Goal: Task Accomplishment & Management: Complete application form

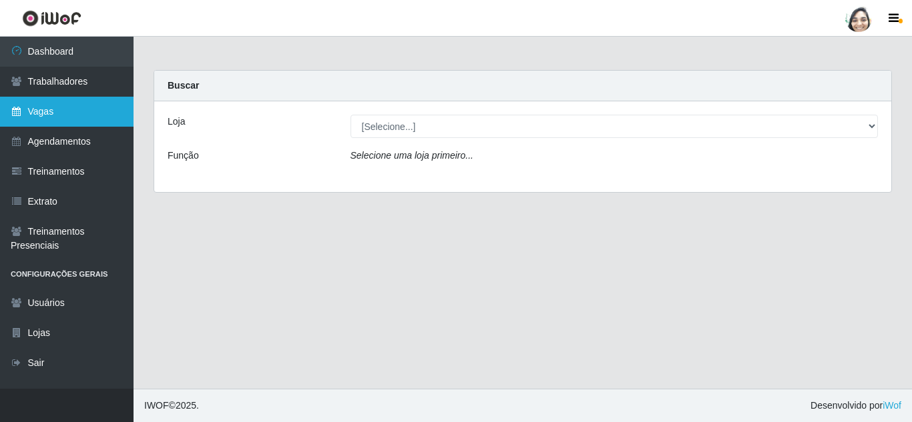
click at [55, 113] on link "Vagas" at bounding box center [66, 112] width 133 height 30
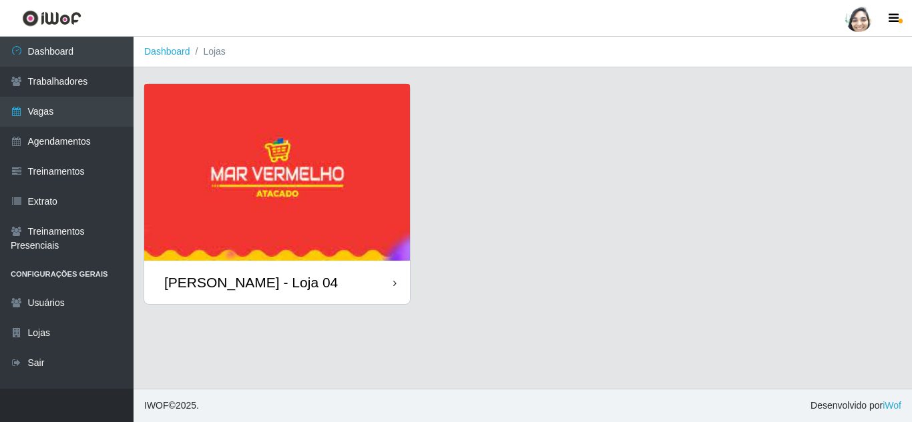
click at [242, 280] on div "[PERSON_NAME] - Loja 04" at bounding box center [251, 282] width 174 height 17
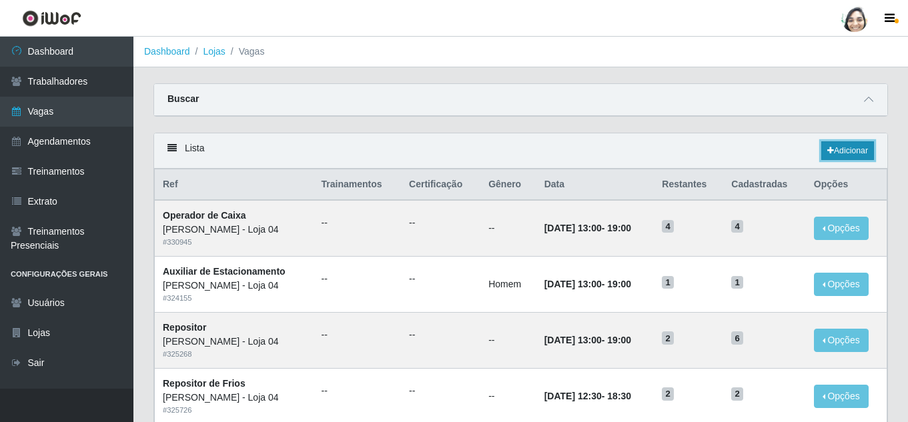
click at [846, 148] on link "Adicionar" at bounding box center [848, 150] width 53 height 19
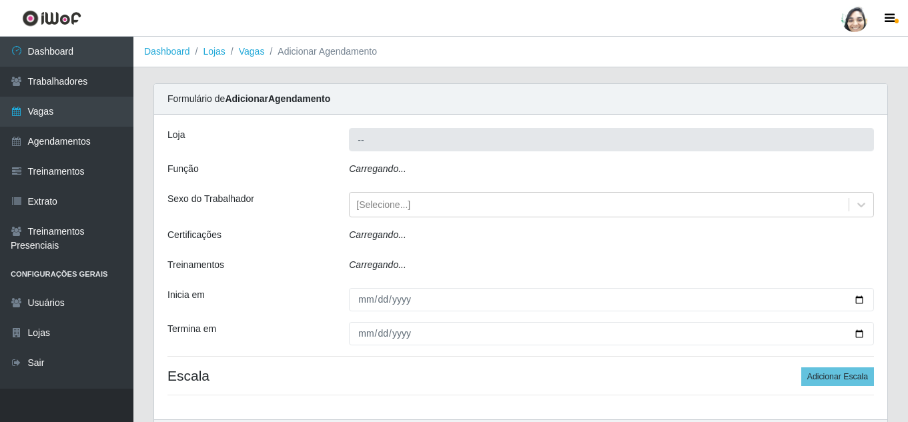
type input "[PERSON_NAME] - Loja 04"
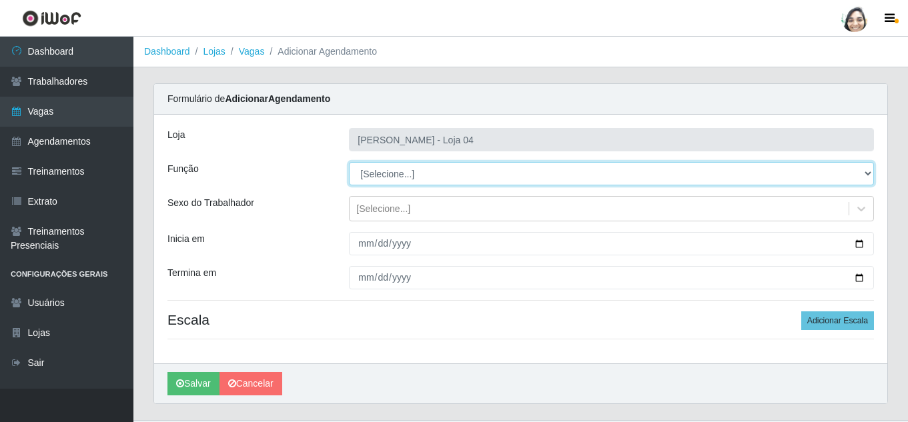
click at [383, 180] on select "[Selecione...] ASG ASG + ASG ++ Auxiliar de Depósito Auxiliar de Depósito + Aux…" at bounding box center [611, 173] width 525 height 23
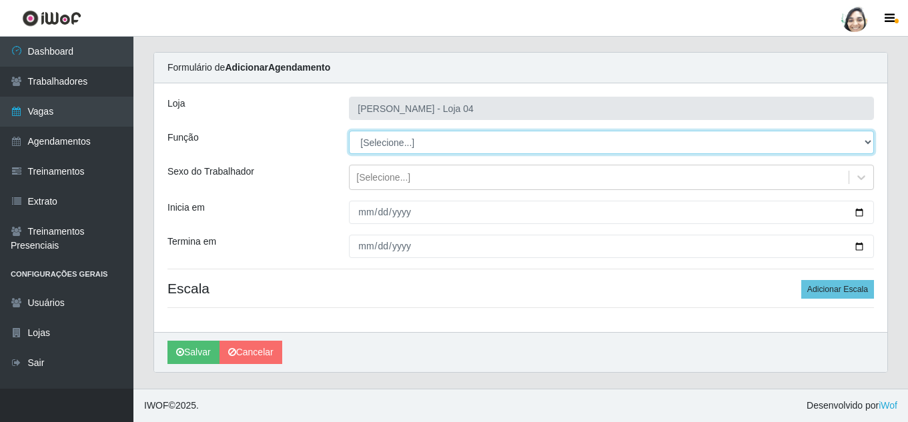
click at [410, 145] on select "[Selecione...] ASG ASG + ASG ++ Auxiliar de Depósito Auxiliar de Depósito + Aux…" at bounding box center [611, 142] width 525 height 23
select select "22"
click at [349, 131] on select "[Selecione...] ASG ASG + ASG ++ Auxiliar de Depósito Auxiliar de Depósito + Aux…" at bounding box center [611, 142] width 525 height 23
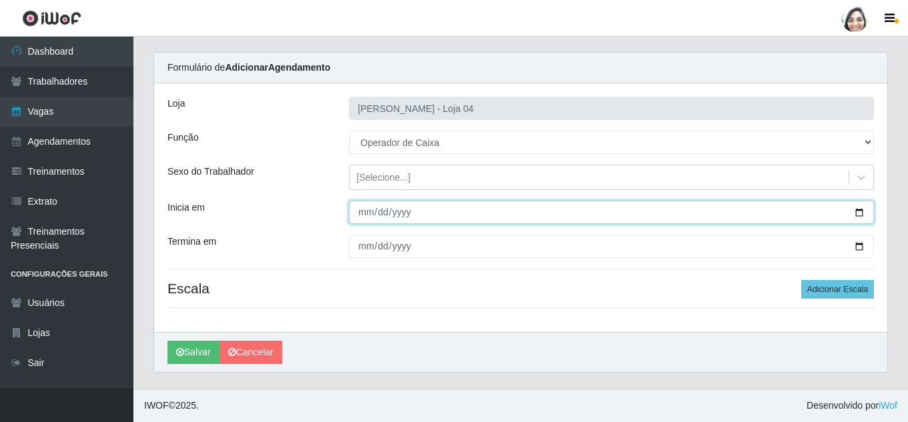
click at [367, 208] on input "Inicia em" at bounding box center [611, 212] width 525 height 23
type input "[DATE]"
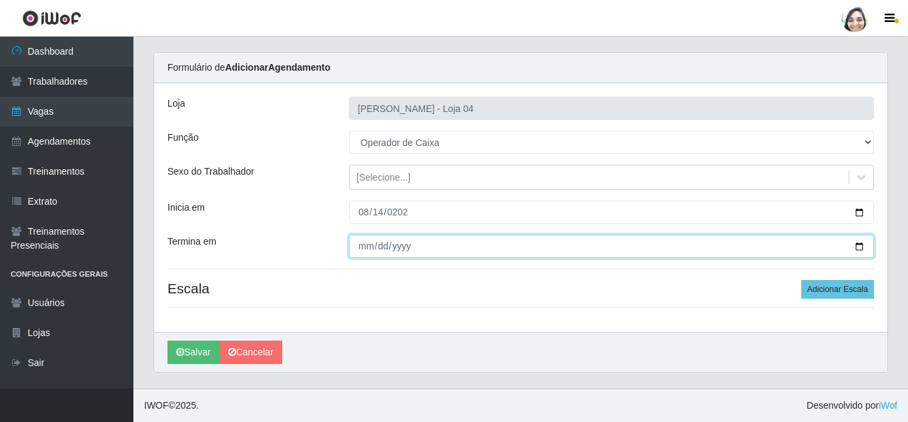
click at [362, 247] on input "Termina em" at bounding box center [611, 246] width 525 height 23
type input "[DATE]"
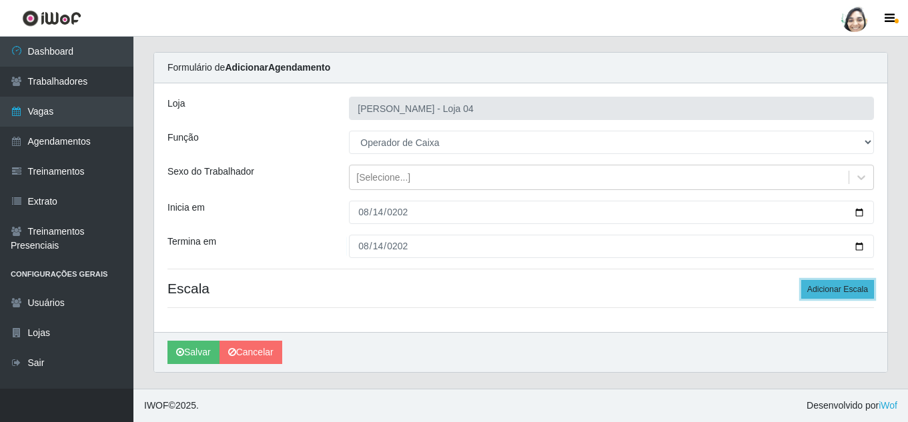
click at [852, 288] on button "Adicionar Escala" at bounding box center [838, 289] width 73 height 19
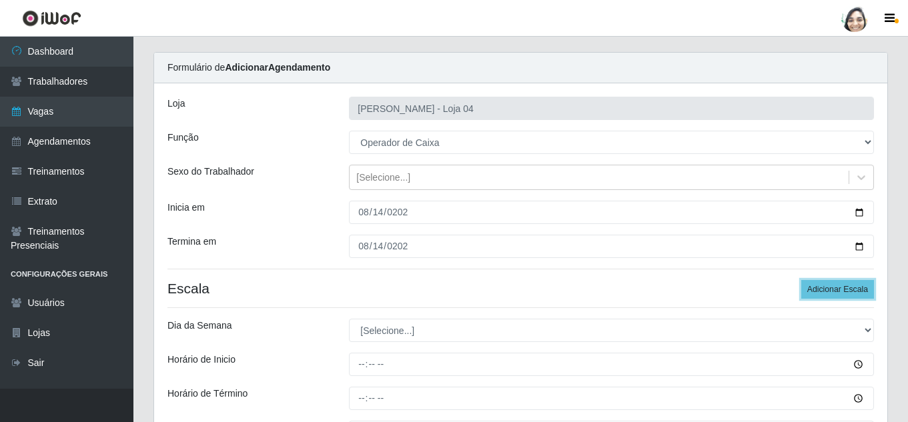
scroll to position [98, 0]
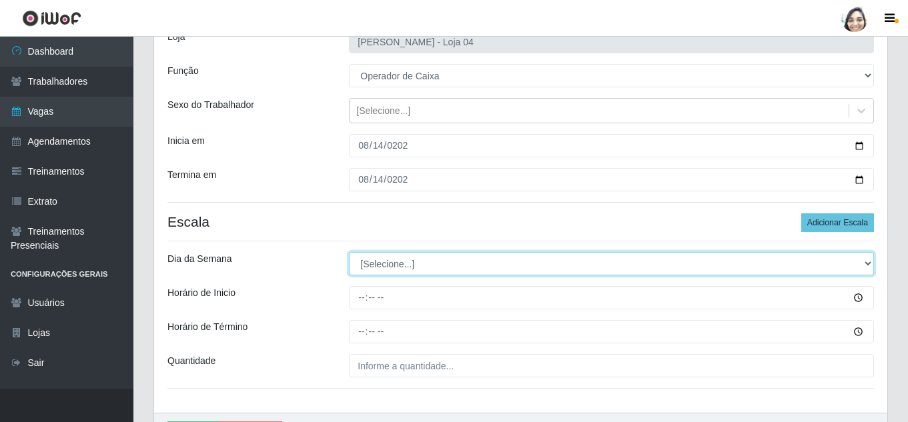
click at [406, 259] on select "[Selecione...] Segunda Terça Quarta Quinta Sexta Sábado Domingo" at bounding box center [611, 263] width 525 height 23
select select "4"
click at [349, 252] on select "[Selecione...] Segunda Terça Quarta Quinta Sexta Sábado Domingo" at bounding box center [611, 263] width 525 height 23
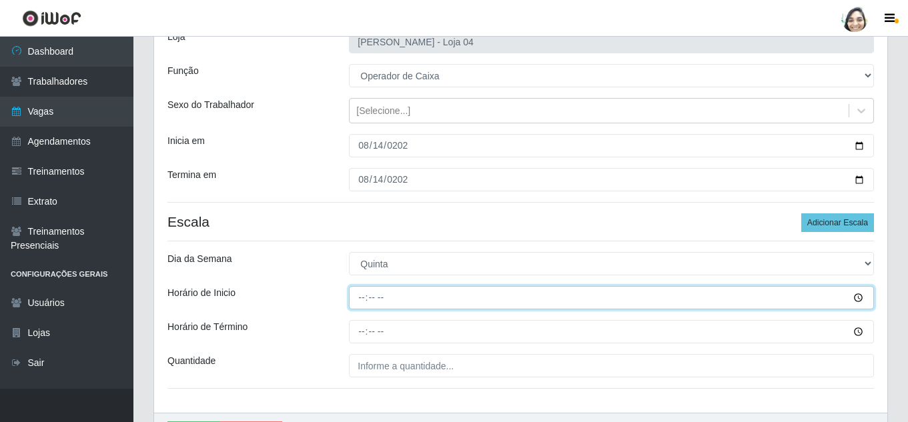
click at [359, 294] on input "Horário de Inicio" at bounding box center [611, 297] width 525 height 23
type input "12:20"
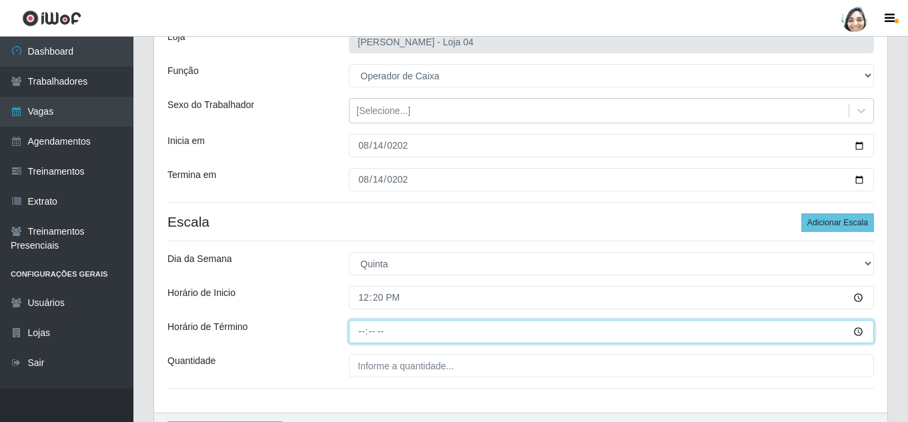
click at [356, 330] on input "Horário de Término" at bounding box center [611, 331] width 525 height 23
type input "17:20"
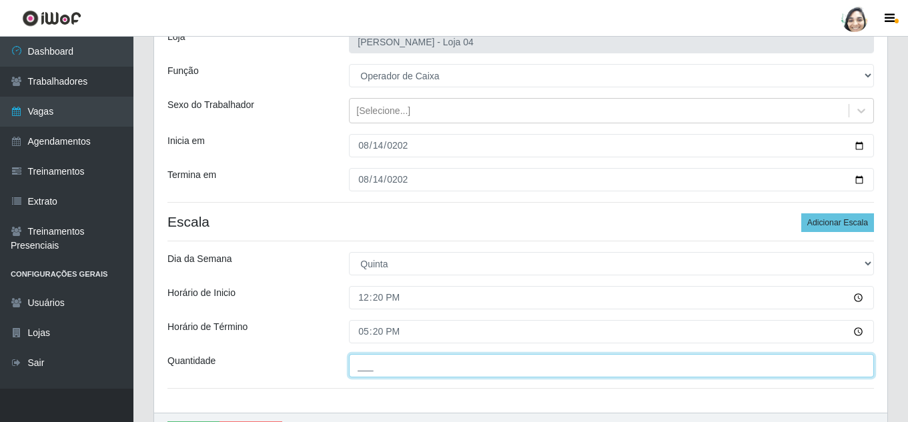
click at [377, 364] on input "___" at bounding box center [611, 365] width 525 height 23
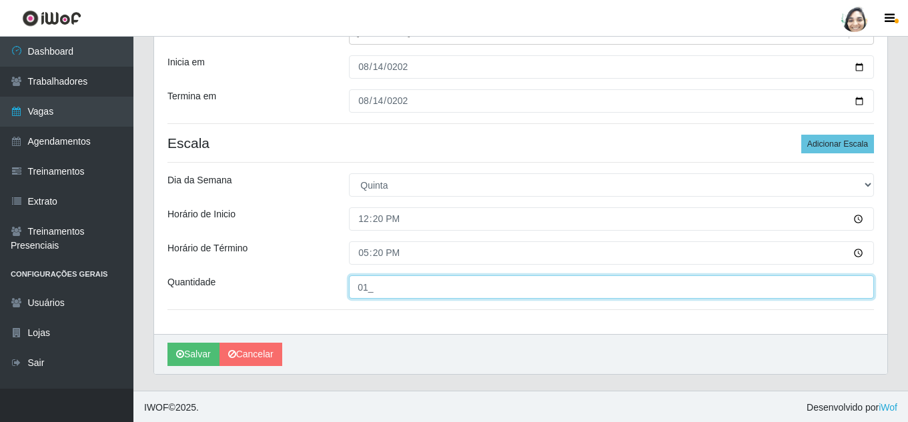
scroll to position [179, 0]
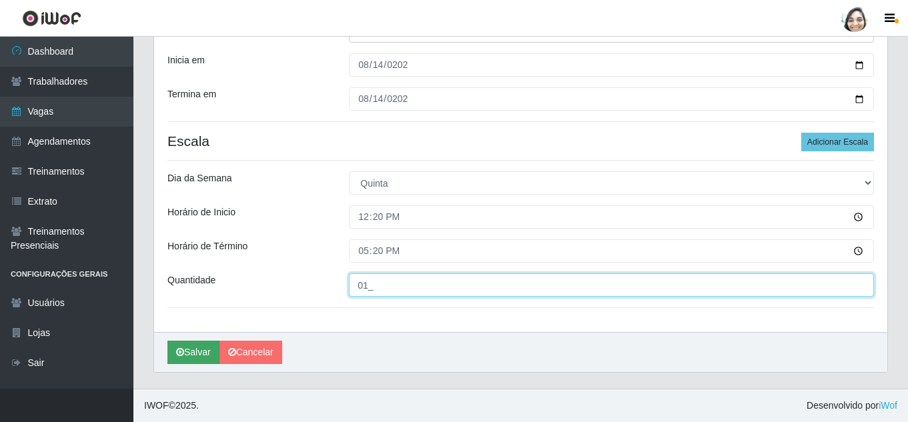
type input "01_"
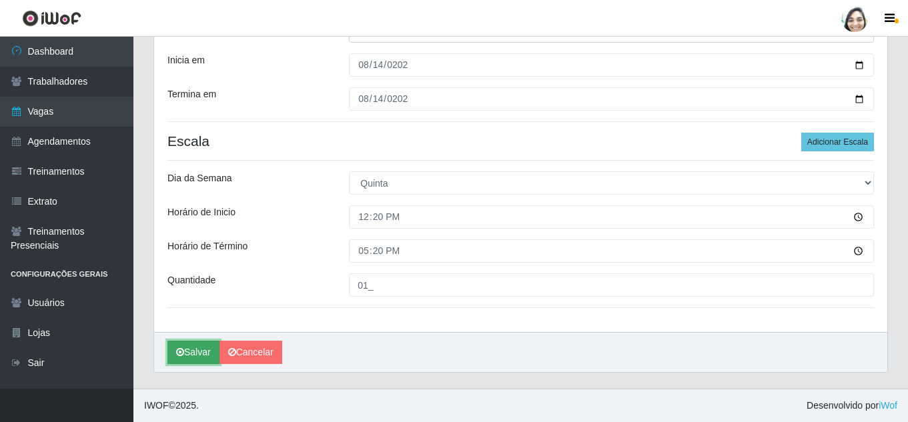
click at [189, 355] on button "Salvar" at bounding box center [194, 352] width 52 height 23
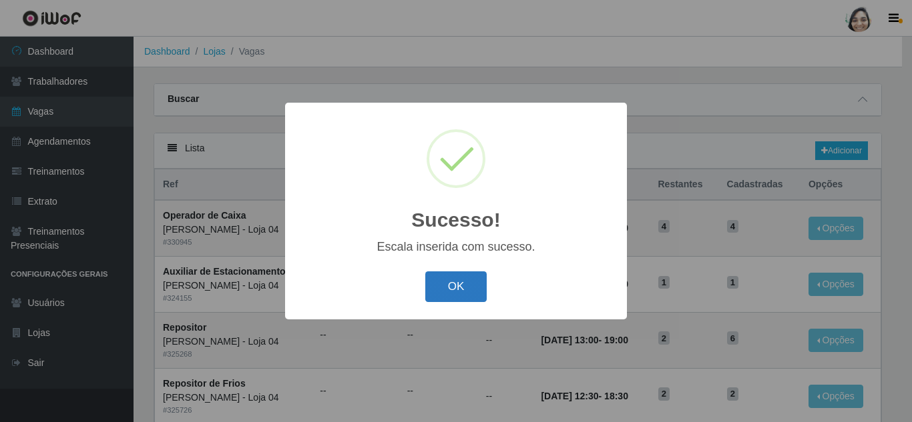
click at [459, 285] on button "OK" at bounding box center [456, 287] width 62 height 31
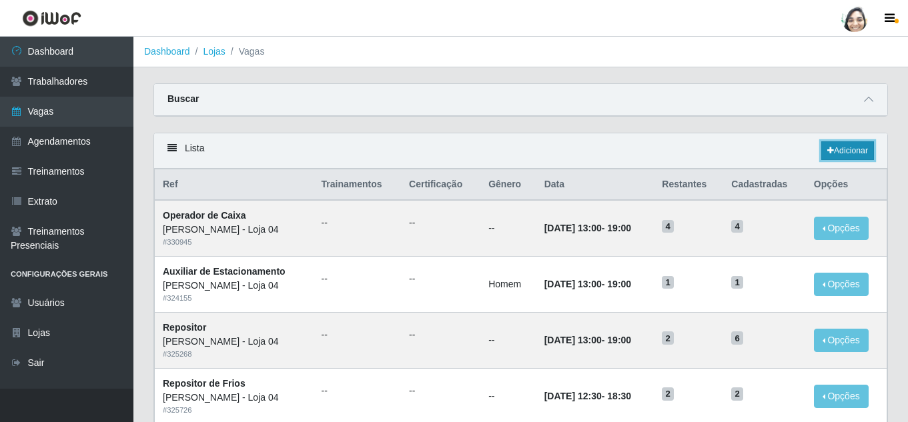
click at [835, 151] on link "Adicionar" at bounding box center [848, 150] width 53 height 19
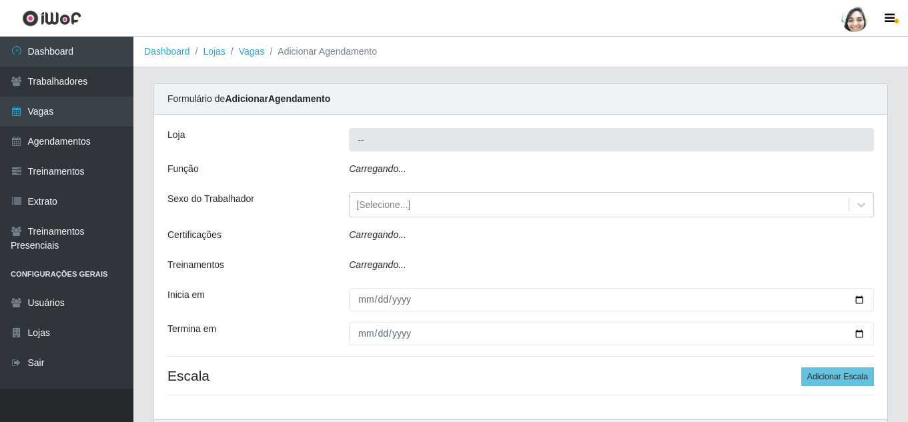
type input "[PERSON_NAME] - Loja 04"
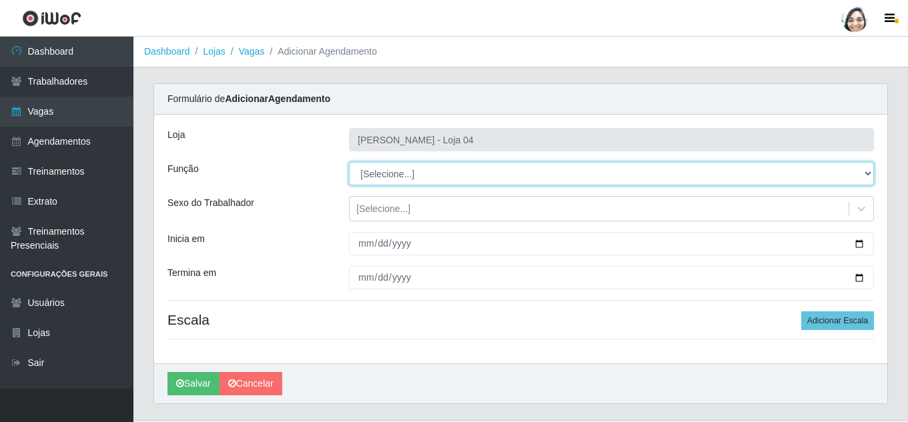
click at [414, 176] on select "[Selecione...] ASG ASG + ASG ++ Auxiliar de Depósito Auxiliar de Depósito + Aux…" at bounding box center [611, 173] width 525 height 23
select select "22"
click at [349, 162] on select "[Selecione...] ASG ASG + ASG ++ Auxiliar de Depósito Auxiliar de Depósito + Aux…" at bounding box center [611, 173] width 525 height 23
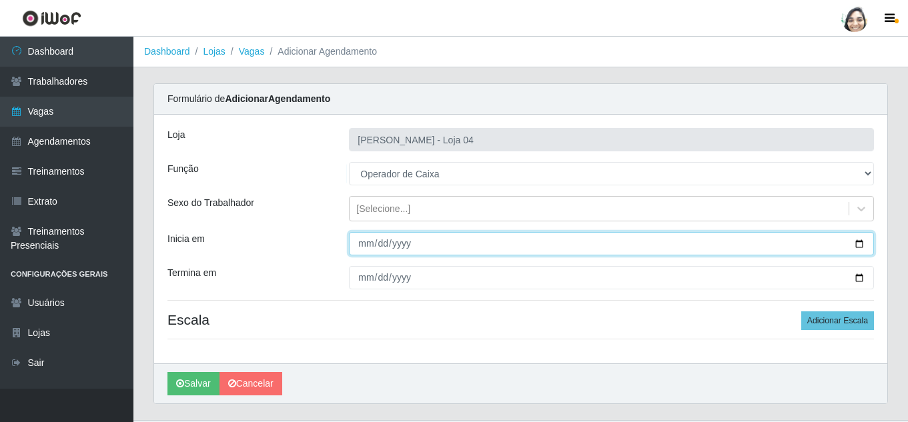
click at [366, 244] on input "Inicia em" at bounding box center [611, 243] width 525 height 23
type input "[DATE]"
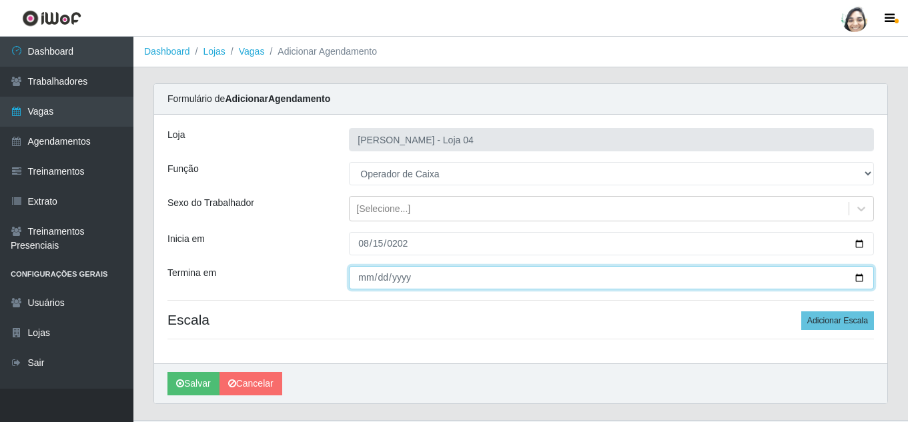
click at [372, 275] on input "Termina em" at bounding box center [611, 277] width 525 height 23
type input "[DATE]"
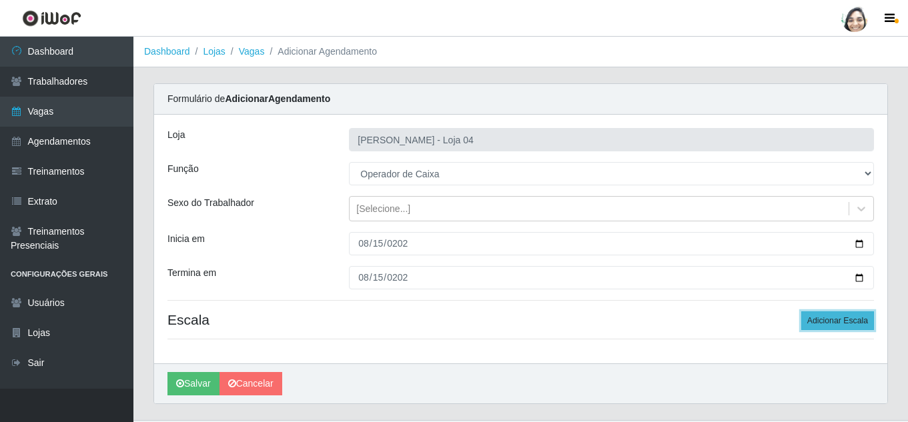
click at [858, 322] on button "Adicionar Escala" at bounding box center [838, 321] width 73 height 19
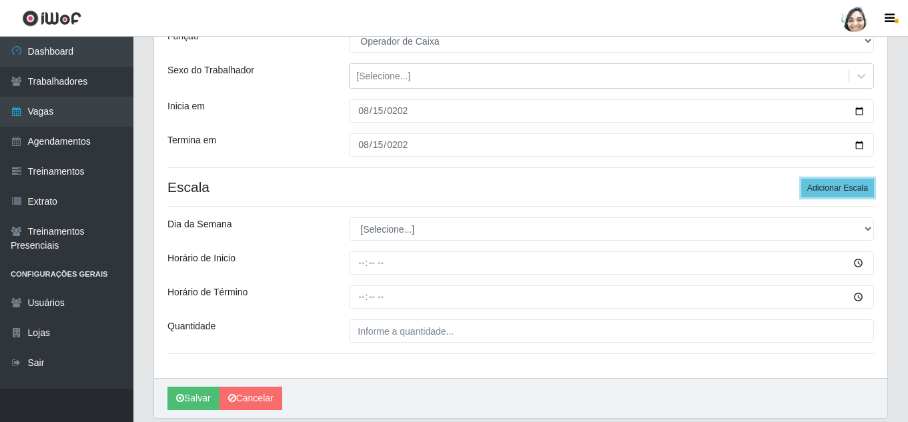
scroll to position [133, 0]
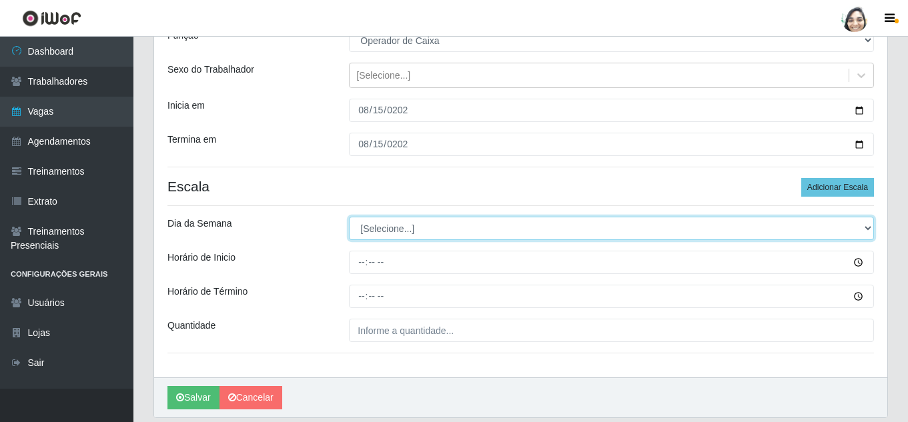
click at [435, 235] on select "[Selecione...] Segunda Terça Quarta Quinta Sexta Sábado Domingo" at bounding box center [611, 228] width 525 height 23
select select "5"
click at [349, 217] on select "[Selecione...] Segunda Terça Quarta Quinta Sexta Sábado Domingo" at bounding box center [611, 228] width 525 height 23
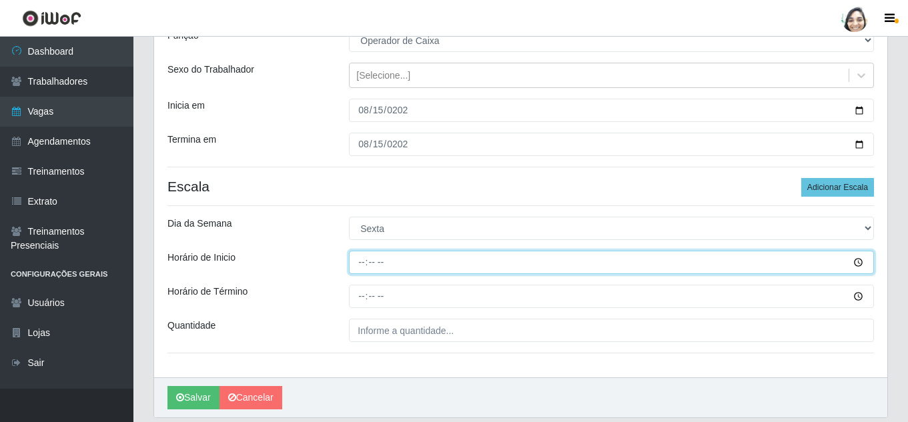
click at [356, 264] on input "Horário de Inicio" at bounding box center [611, 262] width 525 height 23
type input "12:20"
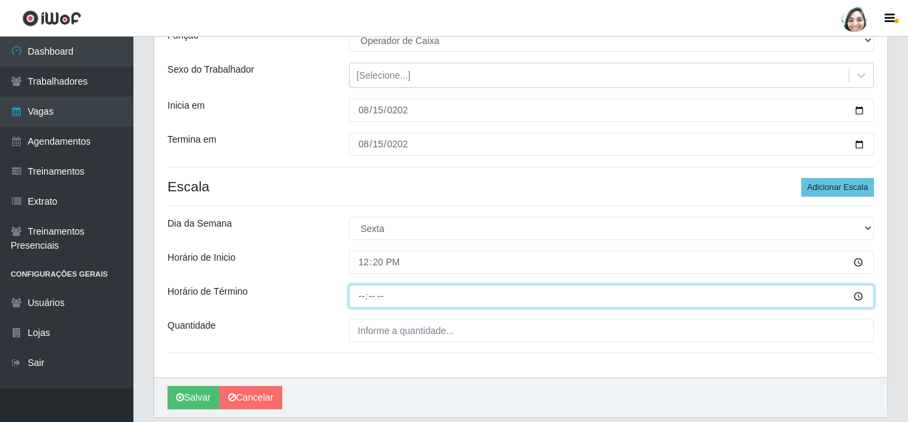
click at [358, 289] on input "Horário de Término" at bounding box center [611, 296] width 525 height 23
type input "17:00"
type input "17:20"
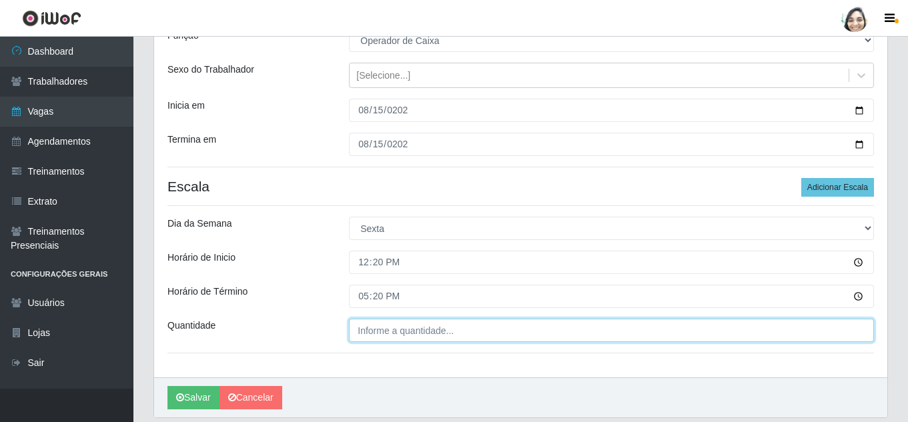
type input "___"
click at [372, 334] on input "___" at bounding box center [611, 330] width 525 height 23
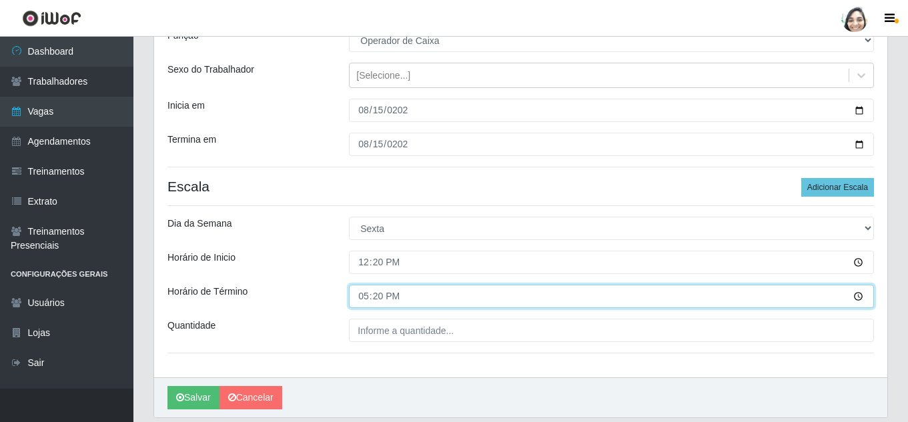
click at [361, 298] on input "17:20" at bounding box center [611, 296] width 525 height 23
type input "18:20"
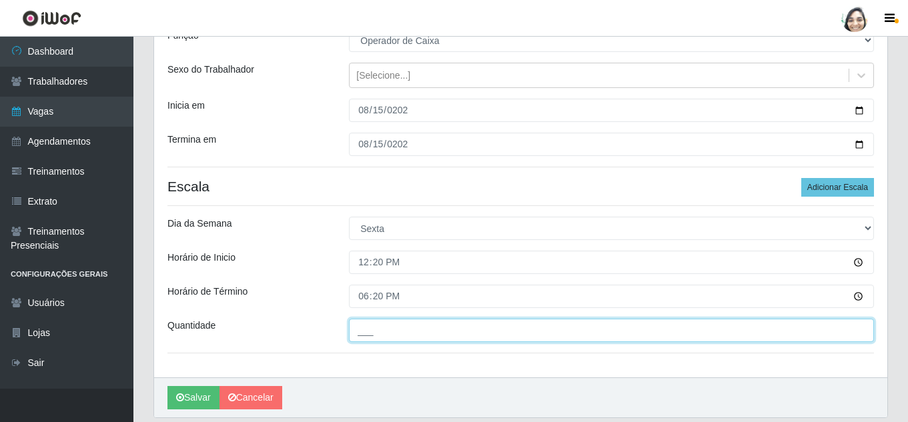
drag, startPoint x: 365, startPoint y: 322, endPoint x: 367, endPoint y: 331, distance: 9.6
click at [366, 324] on input "___" at bounding box center [611, 330] width 525 height 23
type input "01_"
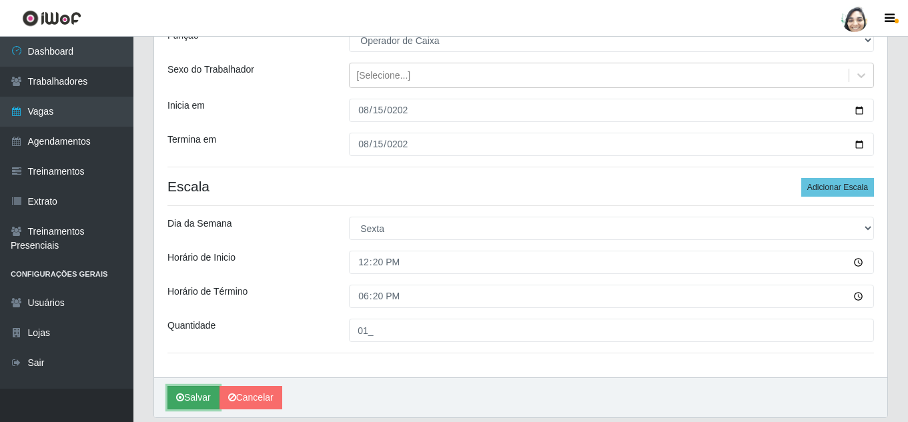
click at [188, 398] on button "Salvar" at bounding box center [194, 397] width 52 height 23
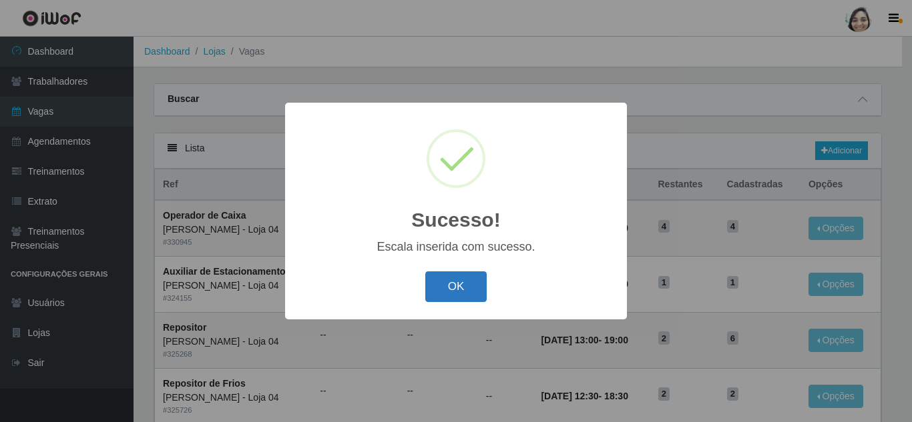
click at [456, 292] on button "OK" at bounding box center [456, 287] width 62 height 31
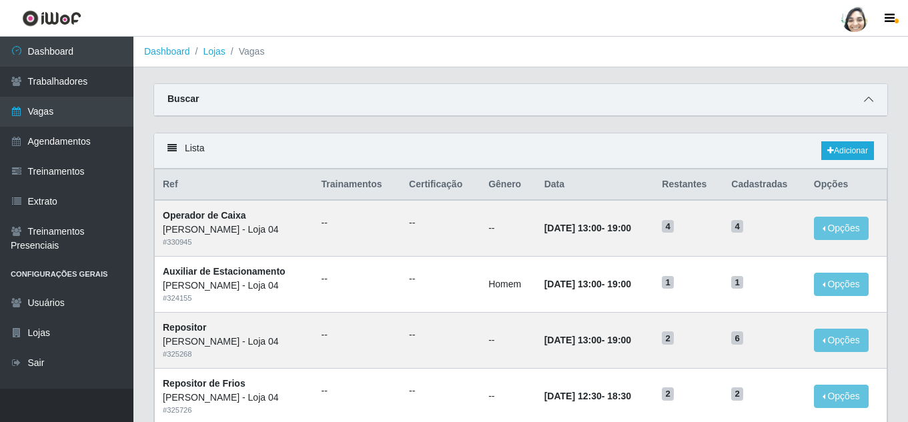
click at [868, 96] on icon at bounding box center [868, 99] width 9 height 9
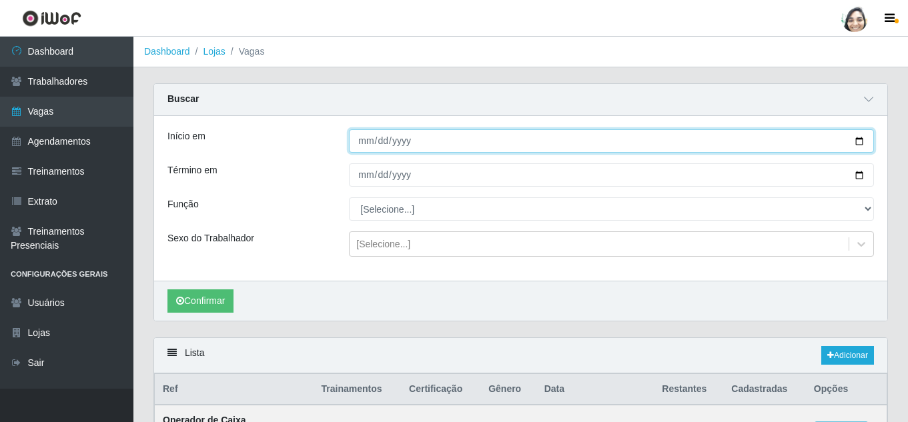
click at [368, 145] on input "Início em" at bounding box center [611, 140] width 525 height 23
type input "[DATE]"
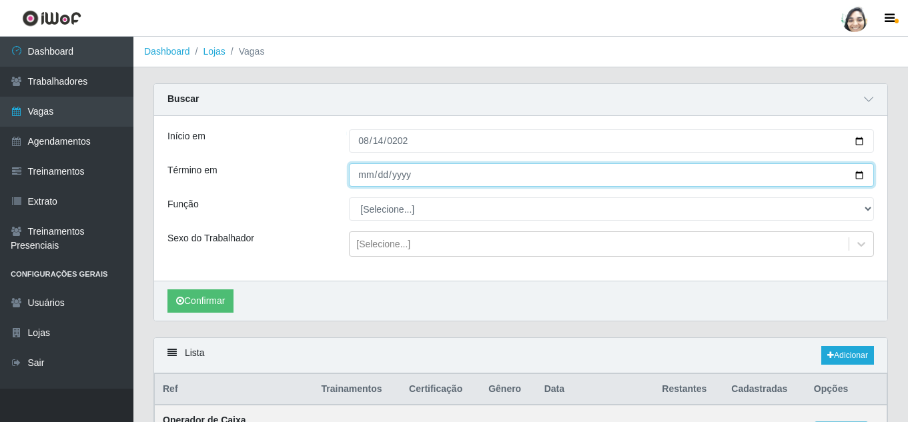
click at [360, 178] on input "Término em" at bounding box center [611, 175] width 525 height 23
type input "[DATE]"
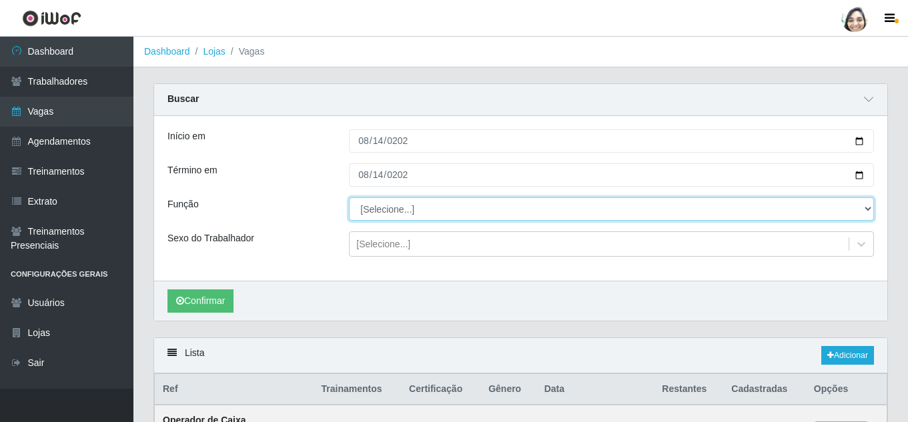
click at [428, 208] on select "[Selecione...] ASG ASG + ASG ++ Auxiliar de Depósito Auxiliar de Depósito + Aux…" at bounding box center [611, 209] width 525 height 23
select select "22"
click at [349, 198] on select "[Selecione...] ASG ASG + ASG ++ Auxiliar de Depósito Auxiliar de Depósito + Aux…" at bounding box center [611, 209] width 525 height 23
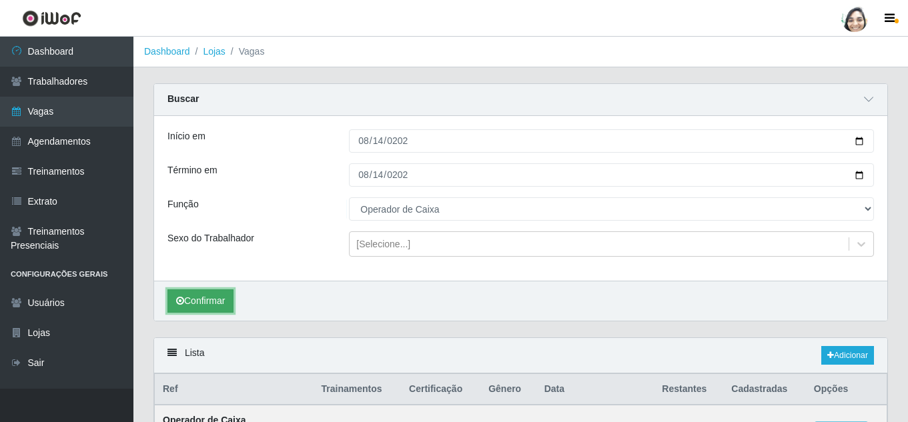
click at [225, 304] on button "Confirmar" at bounding box center [201, 301] width 66 height 23
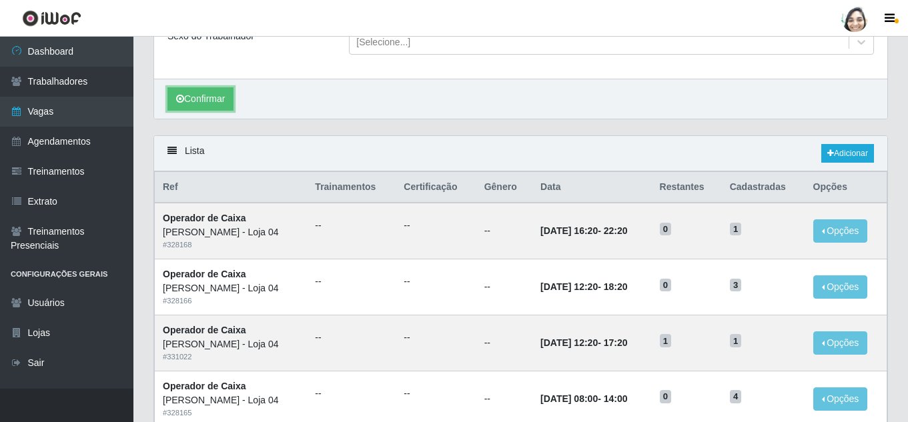
scroll to position [265, 0]
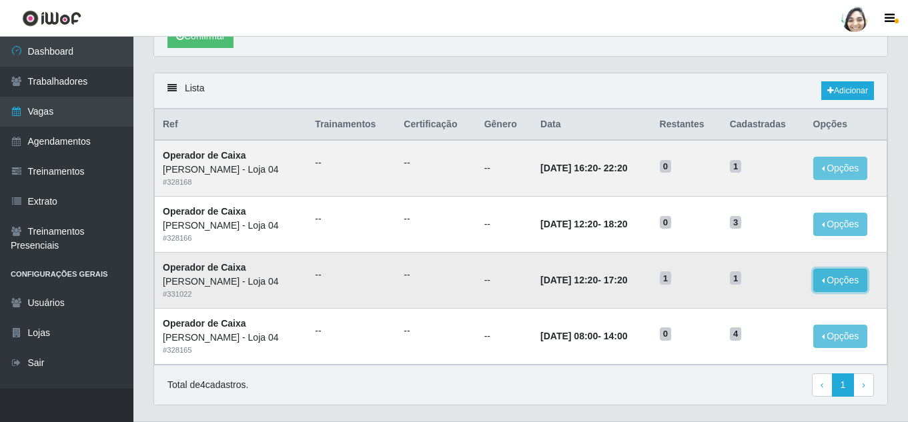
click at [847, 281] on button "Opções" at bounding box center [841, 280] width 55 height 23
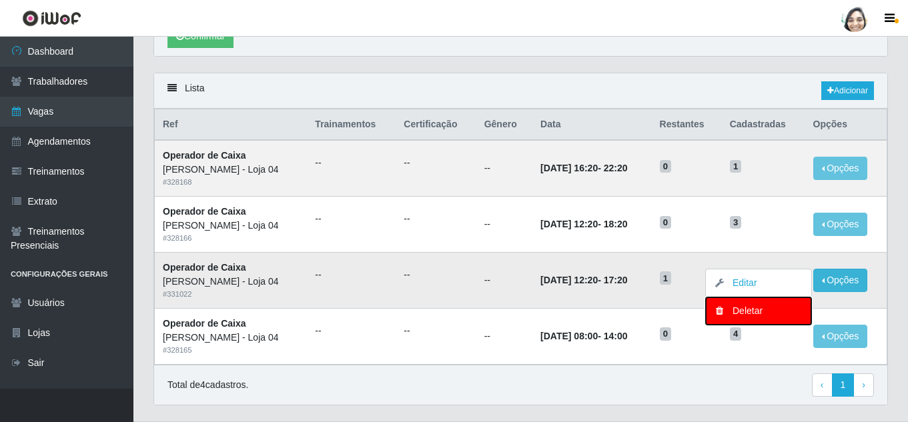
click at [742, 311] on div "Deletar" at bounding box center [758, 311] width 79 height 14
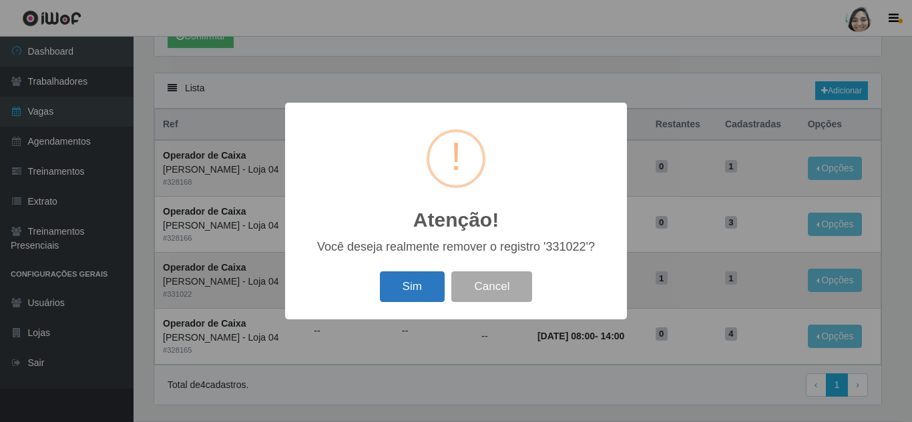
click at [420, 294] on button "Sim" at bounding box center [412, 287] width 65 height 31
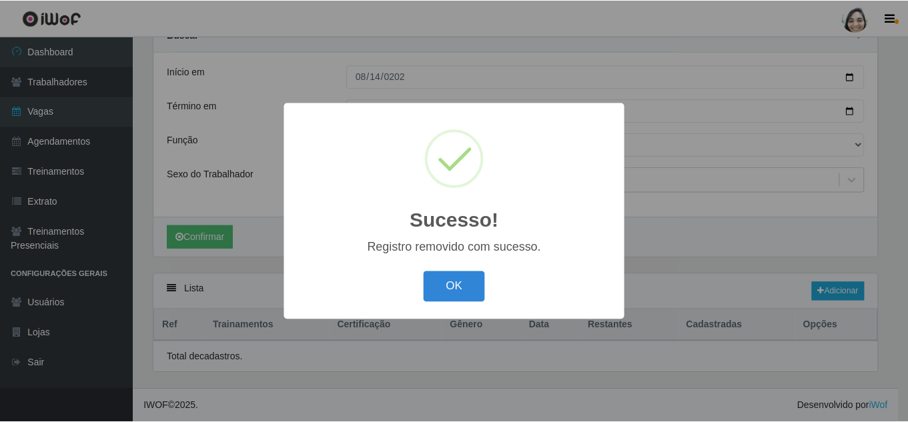
scroll to position [242, 0]
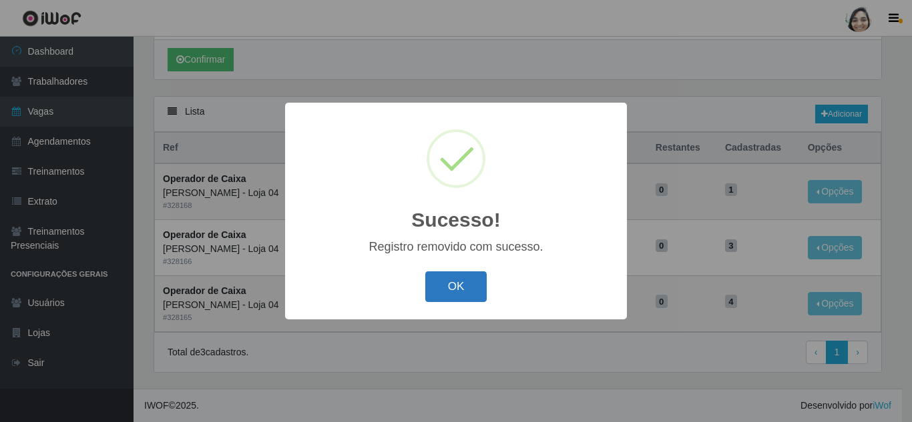
click at [440, 288] on button "OK" at bounding box center [456, 287] width 62 height 31
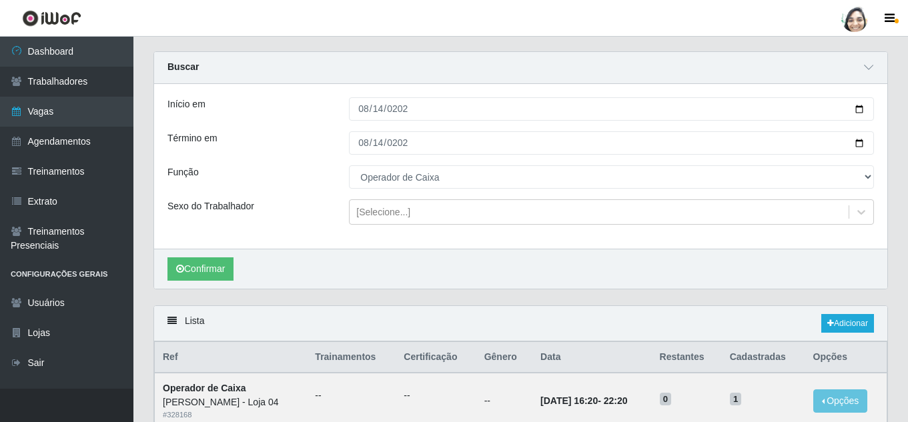
scroll to position [0, 0]
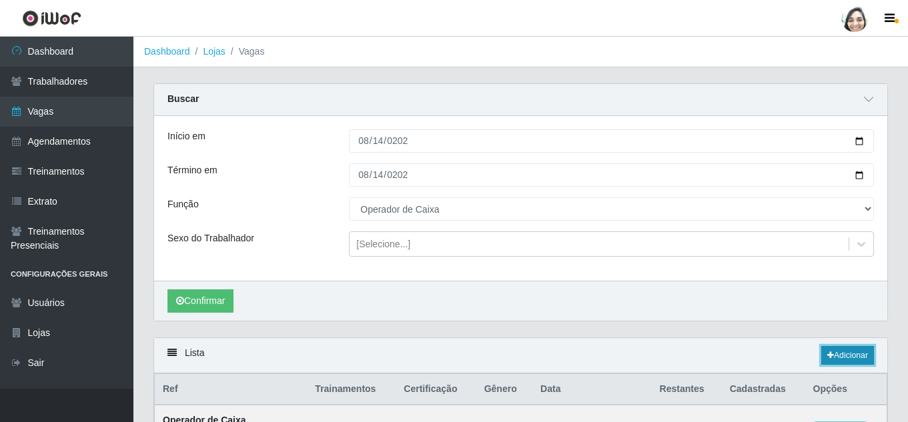
click at [834, 358] on link "Adicionar" at bounding box center [848, 355] width 53 height 19
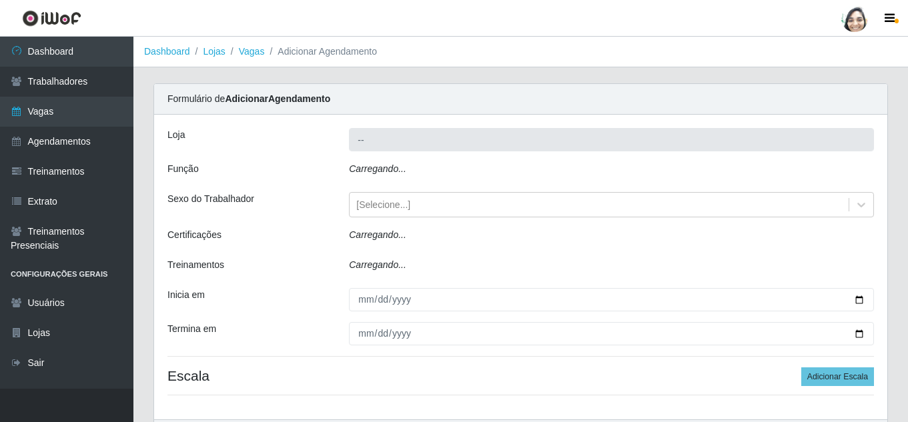
type input "[PERSON_NAME] - Loja 04"
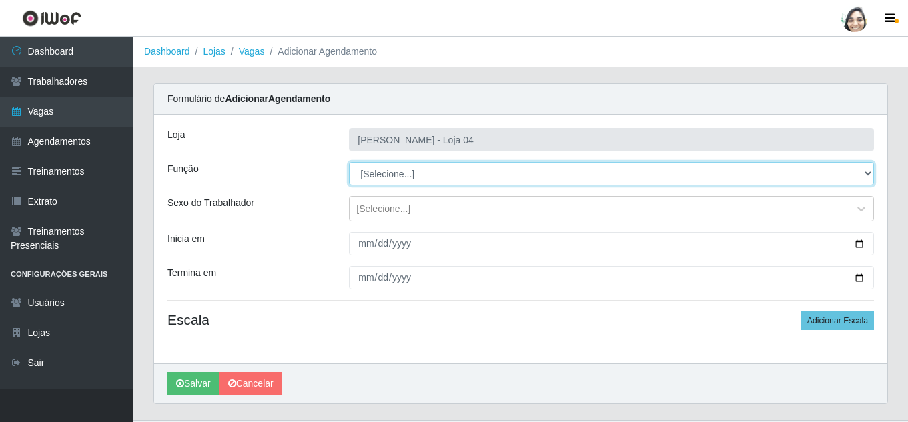
click at [408, 174] on select "[Selecione...] ASG ASG + ASG ++ Auxiliar de Depósito Auxiliar de Depósito + Aux…" at bounding box center [611, 173] width 525 height 23
select select "22"
click at [349, 162] on select "[Selecione...] ASG ASG + ASG ++ Auxiliar de Depósito Auxiliar de Depósito + Aux…" at bounding box center [611, 173] width 525 height 23
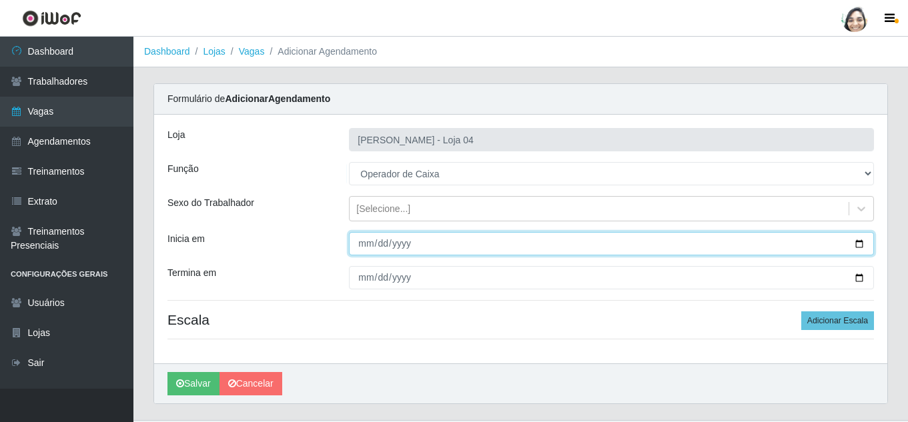
click at [366, 247] on input "Inicia em" at bounding box center [611, 243] width 525 height 23
type input "[DATE]"
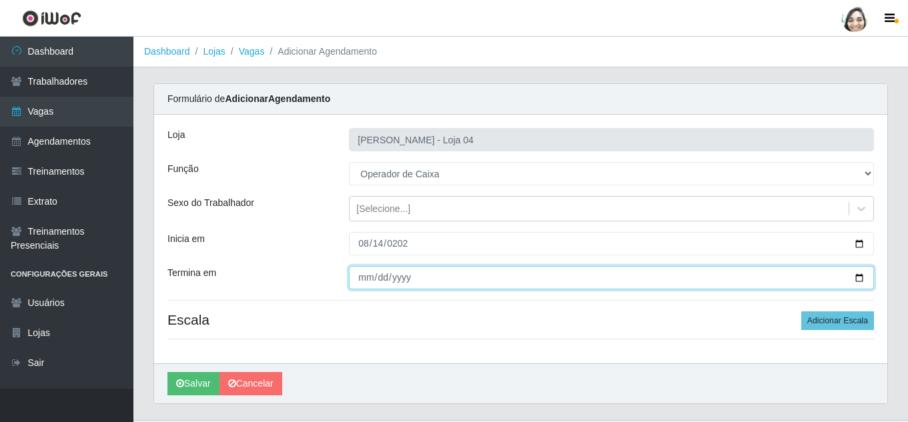
click at [370, 274] on input "Termina em" at bounding box center [611, 277] width 525 height 23
type input "[DATE]"
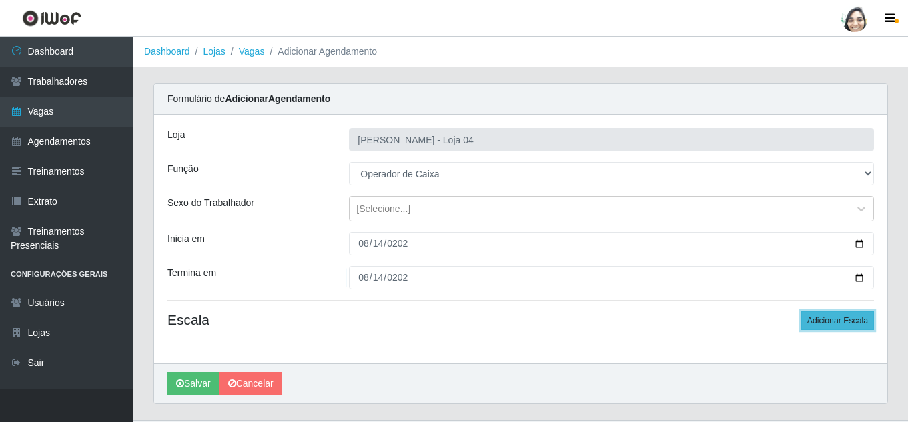
click at [827, 320] on button "Adicionar Escala" at bounding box center [838, 321] width 73 height 19
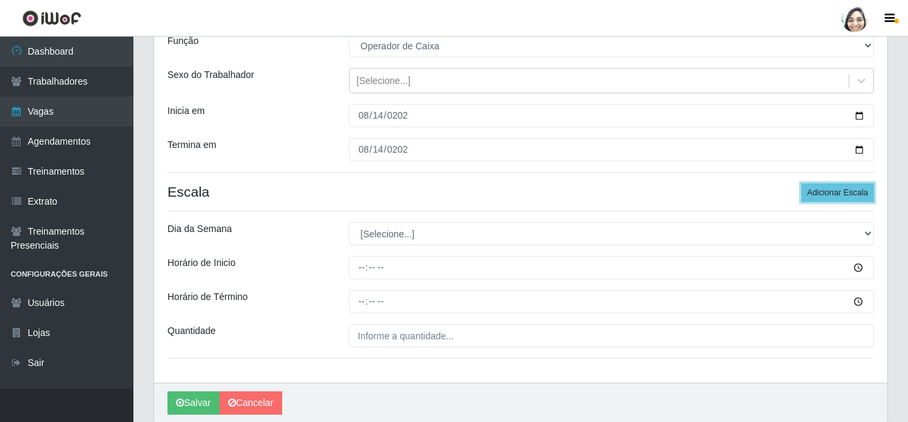
scroll to position [133, 0]
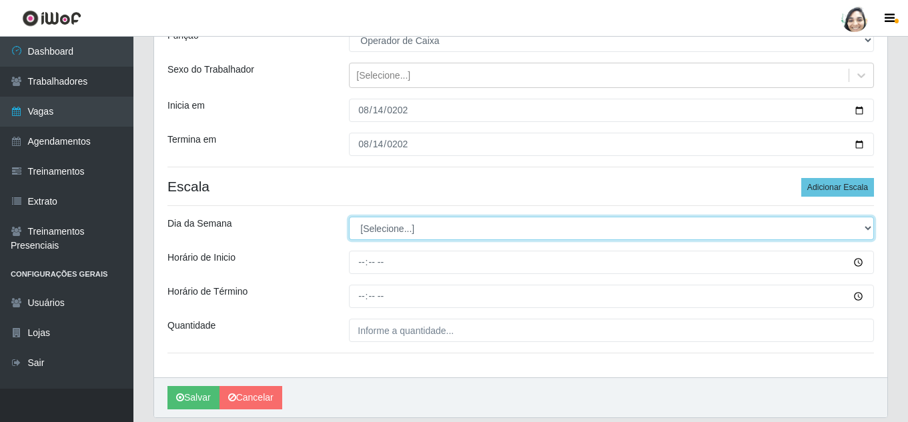
click at [378, 233] on select "[Selecione...] Segunda Terça Quarta Quinta Sexta Sábado Domingo" at bounding box center [611, 228] width 525 height 23
click at [393, 227] on select "[Selecione...] Segunda Terça Quarta Quinta Sexta Sábado Domingo" at bounding box center [611, 228] width 525 height 23
select select "4"
click at [349, 217] on select "[Selecione...] Segunda Terça Quarta Quinta Sexta Sábado Domingo" at bounding box center [611, 228] width 525 height 23
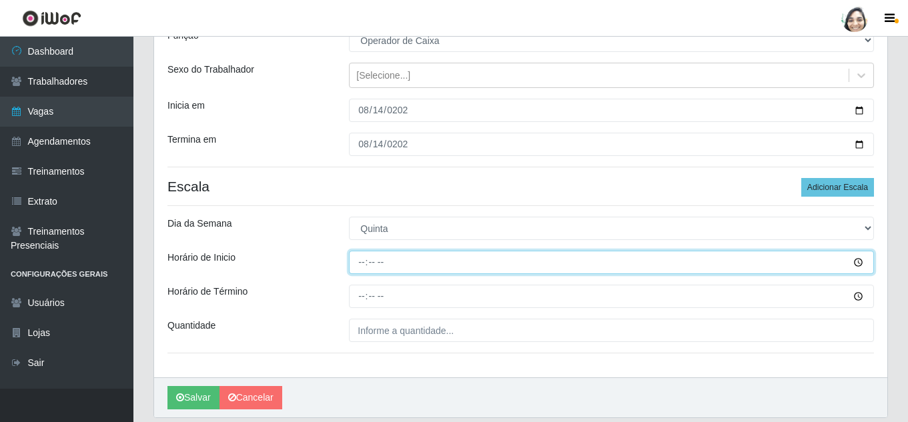
click at [362, 261] on input "Horário de Inicio" at bounding box center [611, 262] width 525 height 23
type input "12:22"
type input "12:20"
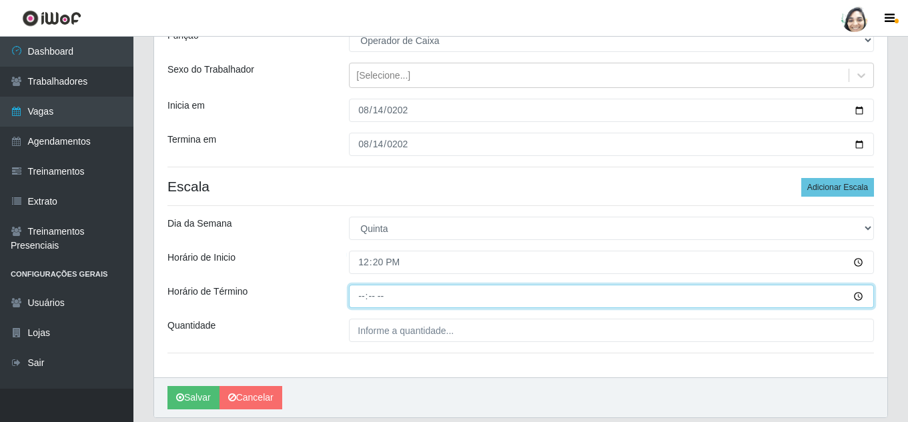
click at [352, 302] on input "Horário de Término" at bounding box center [611, 296] width 525 height 23
type input "18:20"
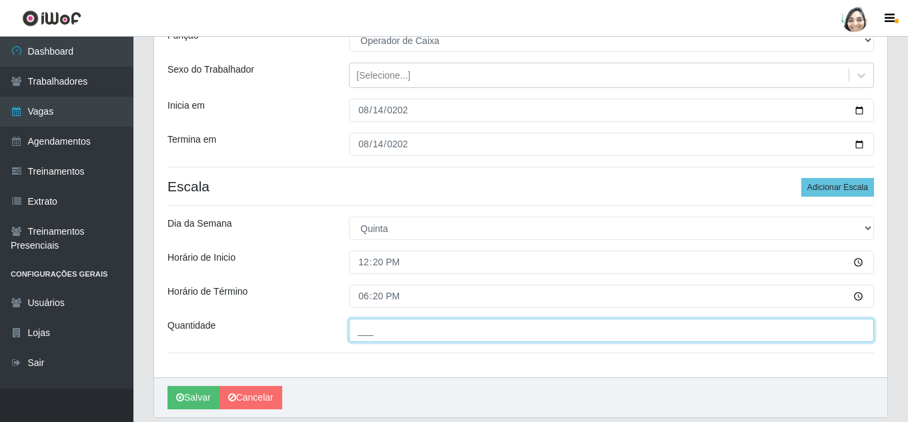
click at [381, 323] on input "___" at bounding box center [611, 330] width 525 height 23
type input "01_"
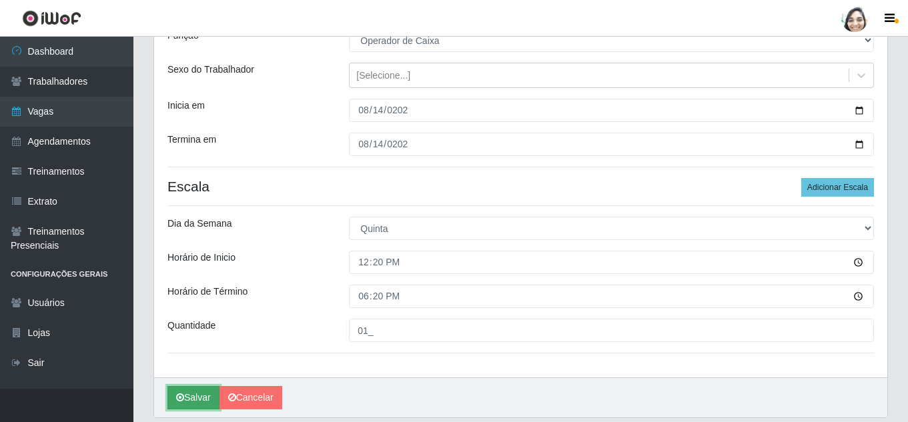
click at [186, 392] on button "Salvar" at bounding box center [194, 397] width 52 height 23
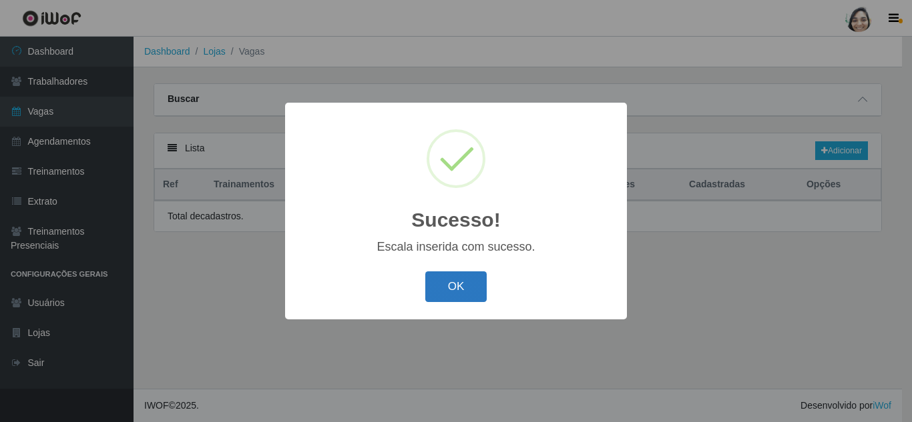
click at [448, 286] on button "OK" at bounding box center [456, 287] width 62 height 31
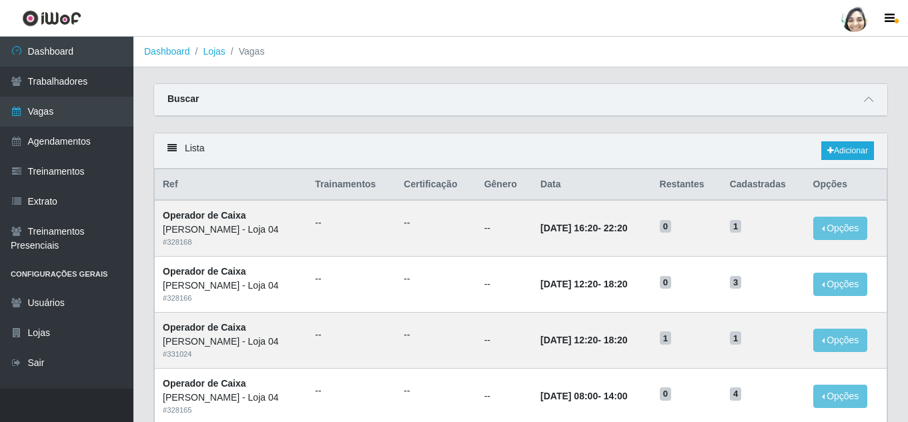
click at [836, 140] on div "Lista Adicionar" at bounding box center [520, 150] width 733 height 35
click at [835, 144] on link "Adicionar" at bounding box center [848, 150] width 53 height 19
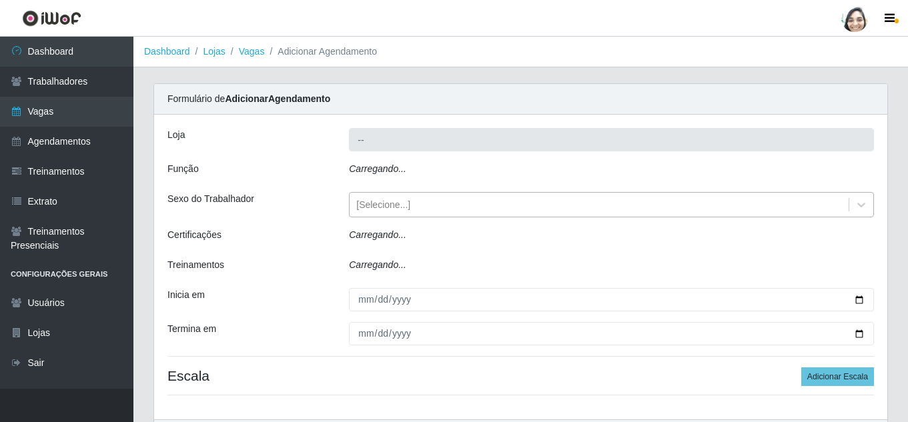
type input "[PERSON_NAME] - Loja 04"
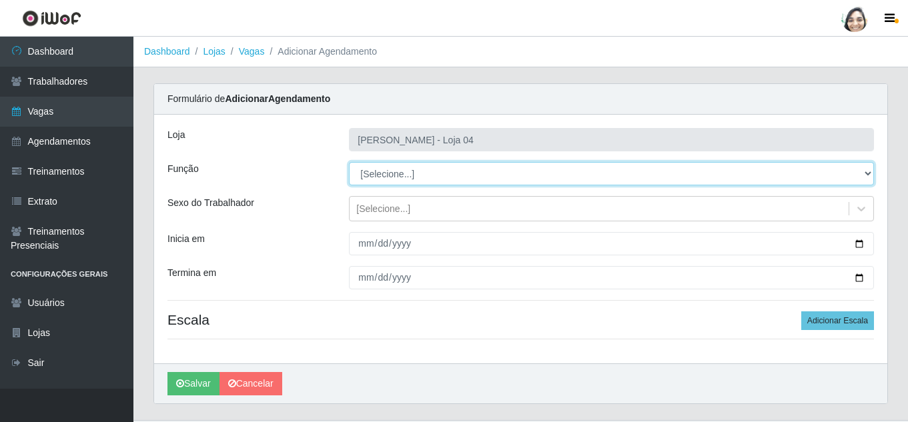
click at [389, 170] on select "[Selecione...] ASG ASG + ASG ++ Auxiliar de Depósito Auxiliar de Depósito + Aux…" at bounding box center [611, 173] width 525 height 23
select select "22"
click at [349, 162] on select "[Selecione...] ASG ASG + ASG ++ Auxiliar de Depósito Auxiliar de Depósito + Aux…" at bounding box center [611, 173] width 525 height 23
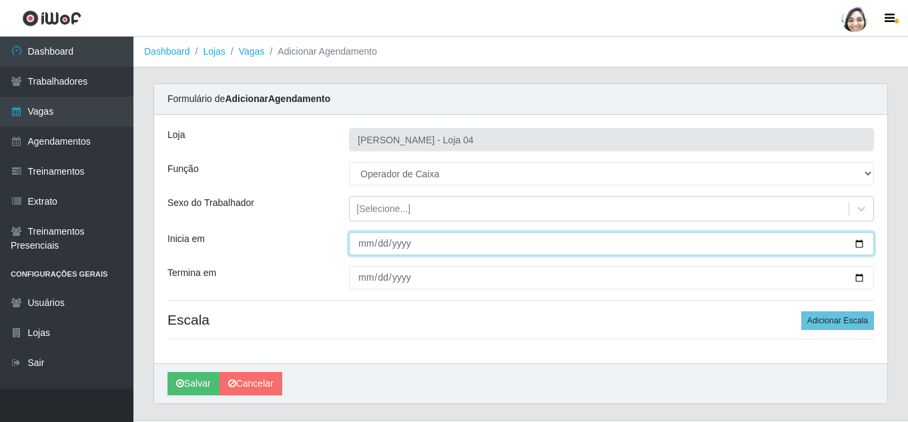
click at [364, 239] on input "Inicia em" at bounding box center [611, 243] width 525 height 23
type input "[DATE]"
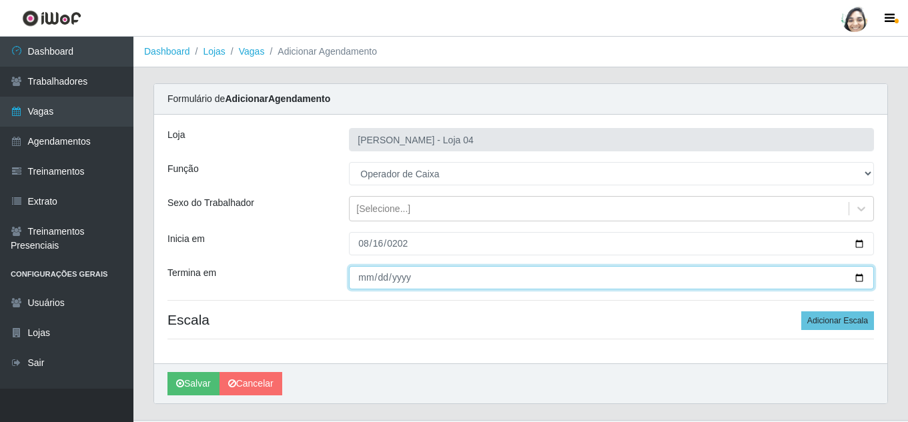
click at [366, 282] on input "Termina em" at bounding box center [611, 277] width 525 height 23
type input "[DATE]"
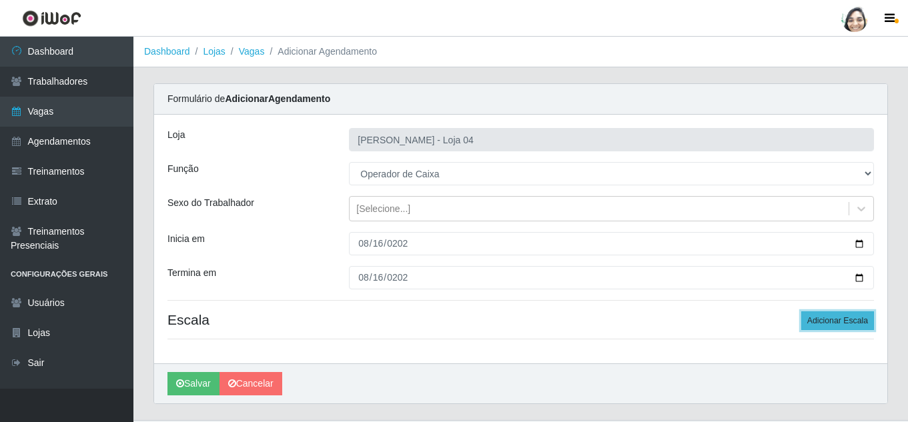
click at [838, 317] on button "Adicionar Escala" at bounding box center [838, 321] width 73 height 19
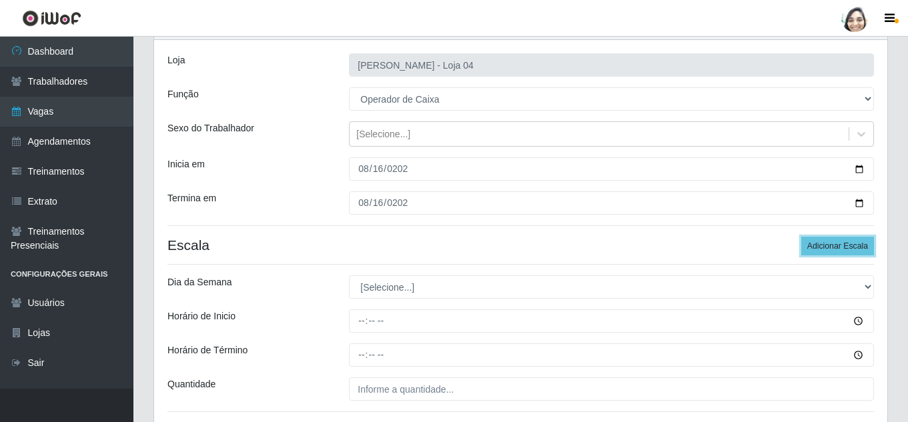
scroll to position [179, 0]
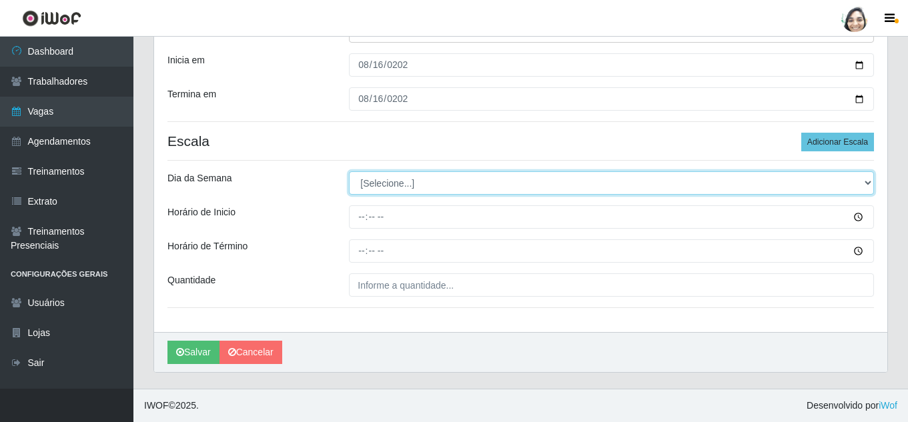
click at [376, 184] on select "[Selecione...] Segunda Terça Quarta Quinta Sexta Sábado Domingo" at bounding box center [611, 183] width 525 height 23
select select "6"
click at [349, 172] on select "[Selecione...] Segunda Terça Quarta Quinta Sexta Sábado Domingo" at bounding box center [611, 183] width 525 height 23
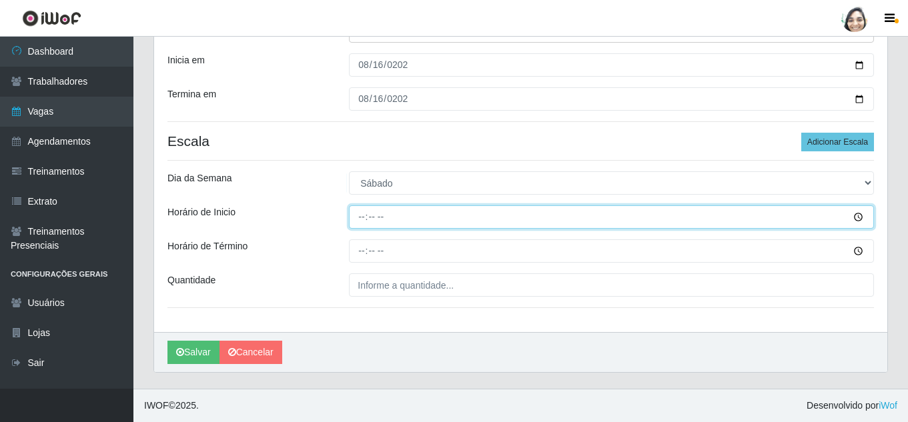
click at [365, 214] on input "Horário de Inicio" at bounding box center [611, 217] width 525 height 23
type input "12:20"
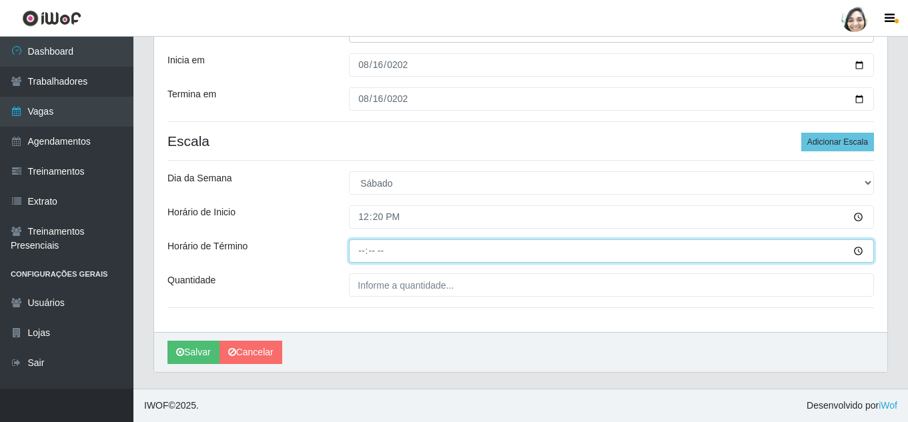
click at [366, 244] on input "Horário de Término" at bounding box center [611, 251] width 525 height 23
type input "18:20"
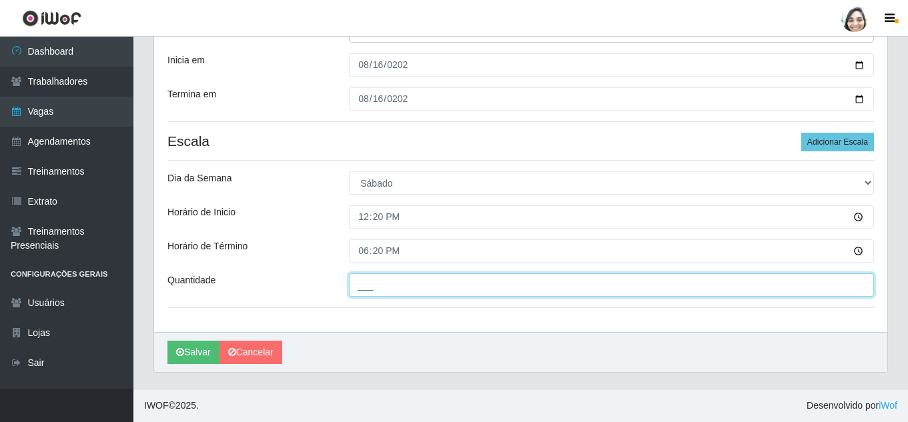
click at [378, 284] on input "___" at bounding box center [611, 285] width 525 height 23
type input "01_"
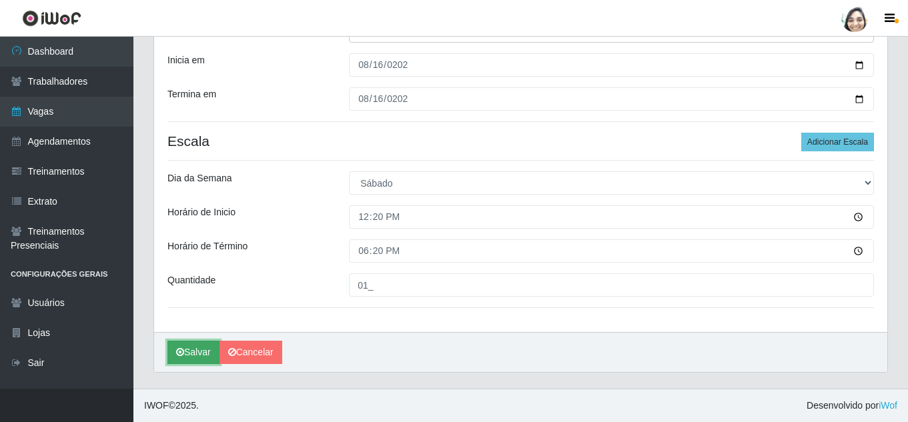
click at [199, 352] on button "Salvar" at bounding box center [194, 352] width 52 height 23
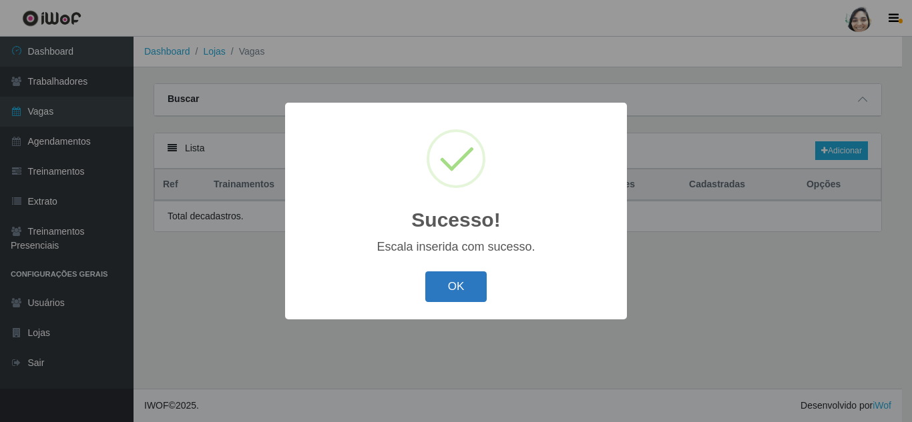
select select "22"
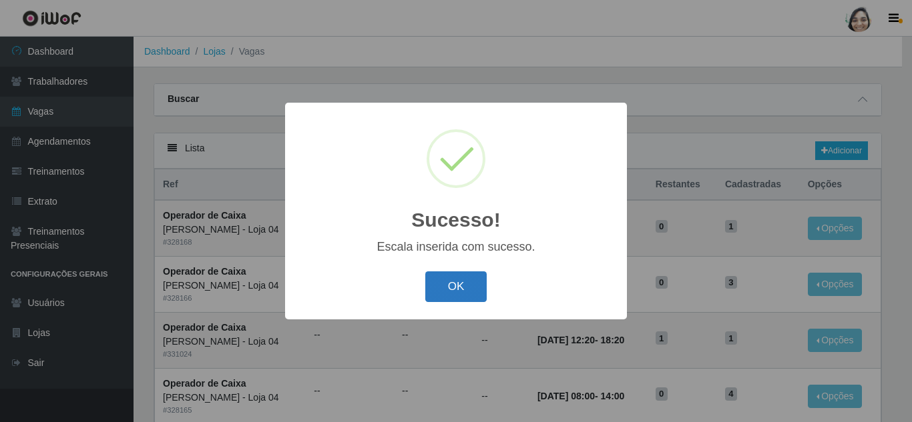
click at [452, 286] on button "OK" at bounding box center [456, 287] width 62 height 31
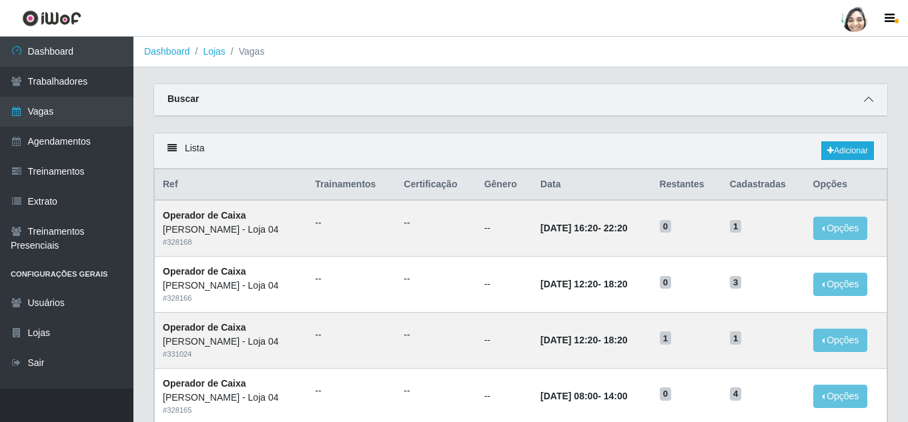
click at [868, 102] on icon at bounding box center [868, 99] width 9 height 9
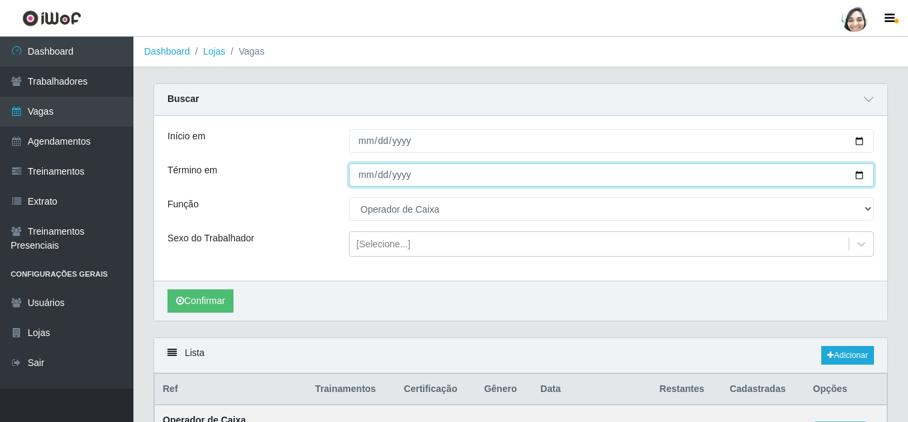
click at [362, 172] on input "[DATE]" at bounding box center [611, 175] width 525 height 23
type input "[DATE]"
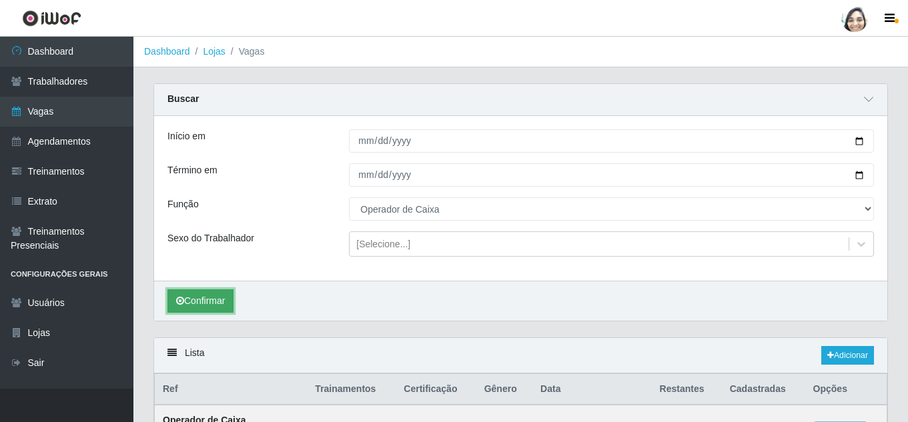
click at [174, 301] on button "Confirmar" at bounding box center [201, 301] width 66 height 23
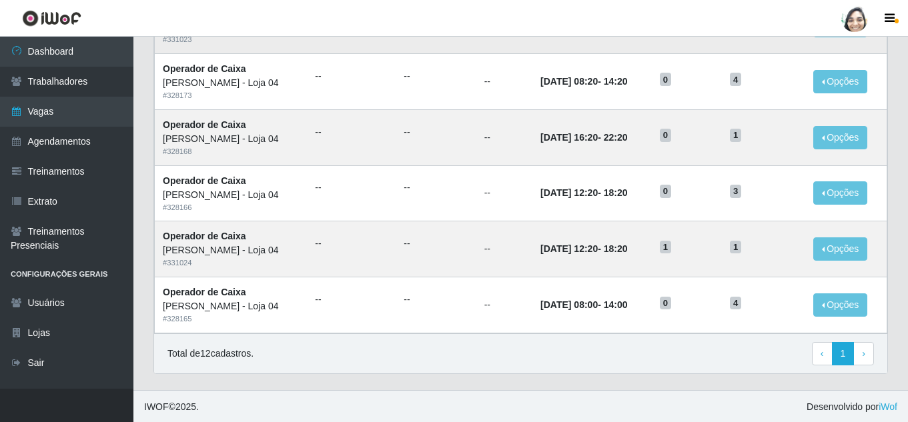
scroll to position [745, 0]
